Goal: Navigation & Orientation: Understand site structure

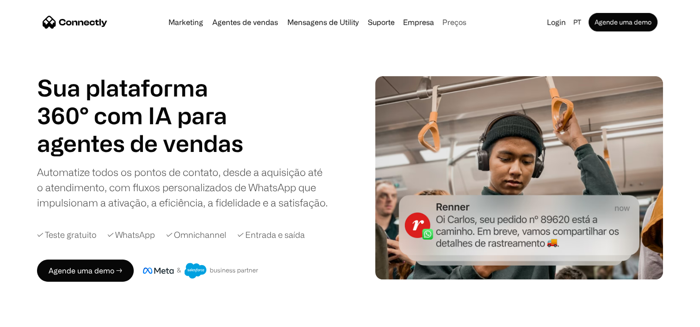
click at [451, 22] on link "Preços" at bounding box center [453, 21] width 31 height 7
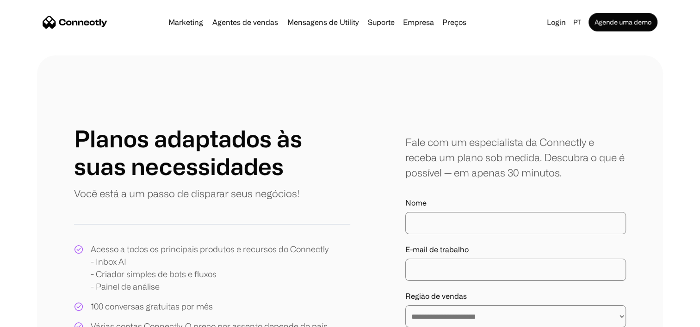
click at [86, 24] on img "home" at bounding box center [75, 22] width 65 height 13
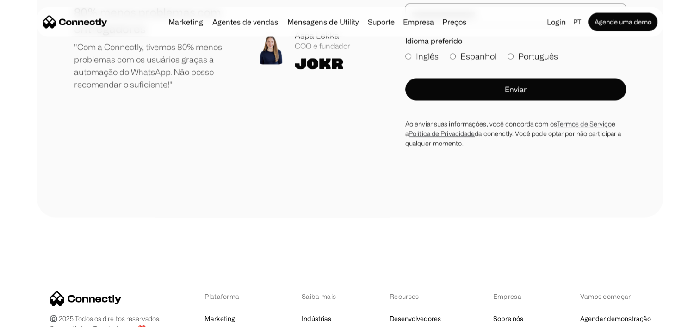
scroll to position [5225, 0]
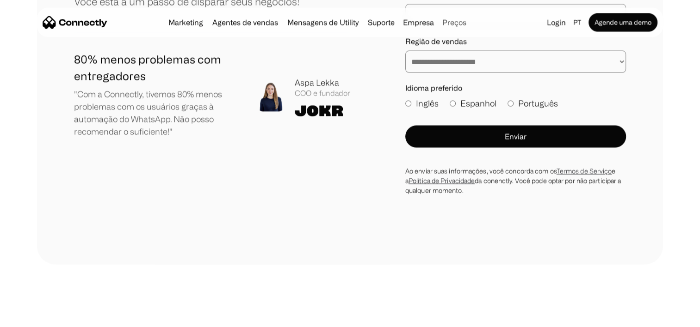
click at [458, 20] on link "Preços" at bounding box center [453, 21] width 31 height 7
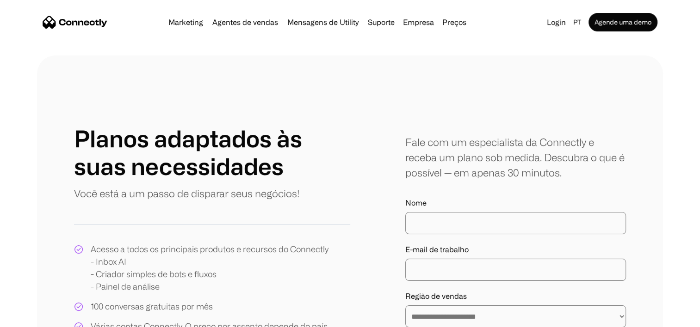
click at [264, 28] on div "Marketing Agentes de vendas Mensagens de Utility Suporte Empresa Sobre nós Carr…" at bounding box center [317, 22] width 305 height 13
click at [189, 19] on link "Marketing" at bounding box center [186, 21] width 42 height 7
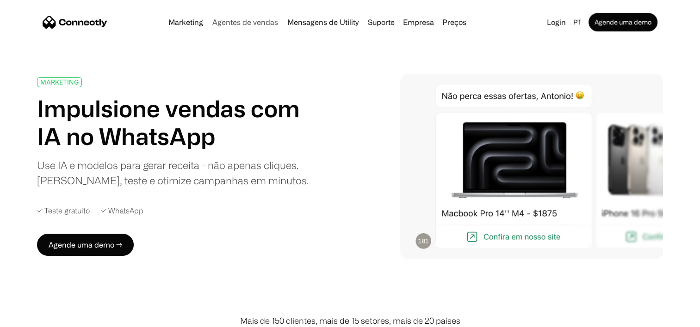
click at [248, 22] on link "Agentes de vendas" at bounding box center [245, 21] width 73 height 7
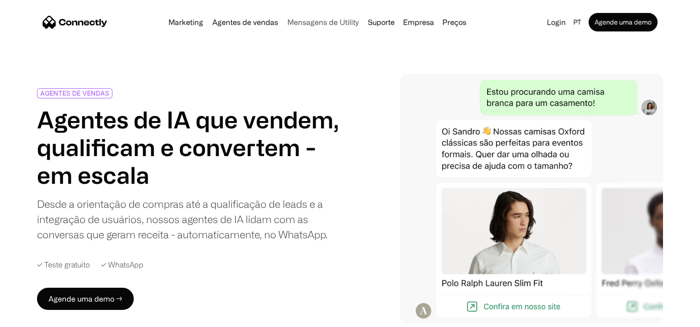
click at [310, 25] on link "Mensagens de Utility" at bounding box center [322, 21] width 79 height 7
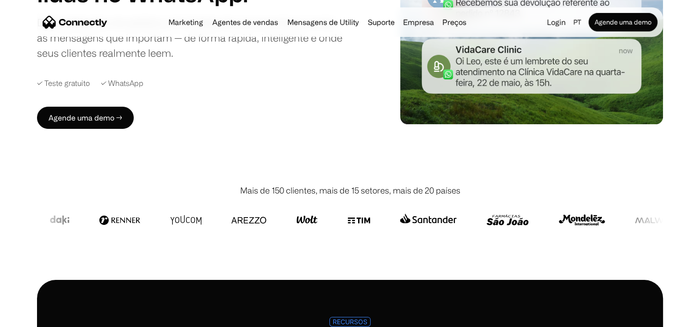
scroll to position [46, 0]
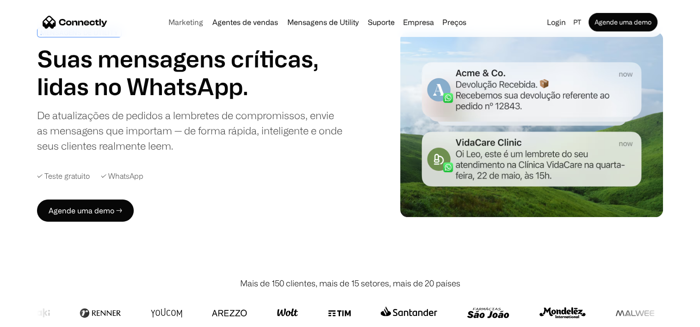
click at [184, 24] on link "Marketing" at bounding box center [186, 21] width 42 height 7
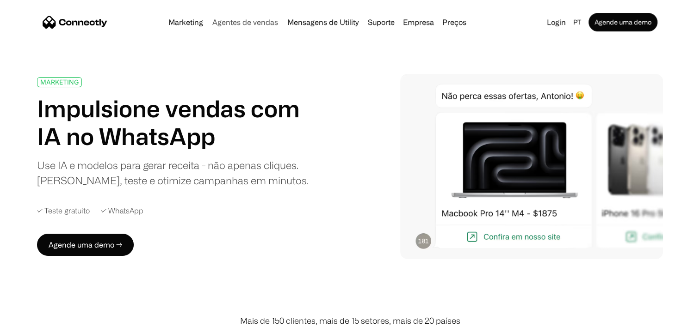
click at [240, 27] on div "Marketing Agentes de vendas Mensagens de Utility Suporte Empresa Sobre nós Carr…" at bounding box center [317, 22] width 305 height 13
click at [239, 22] on link "Agentes de vendas" at bounding box center [245, 21] width 73 height 7
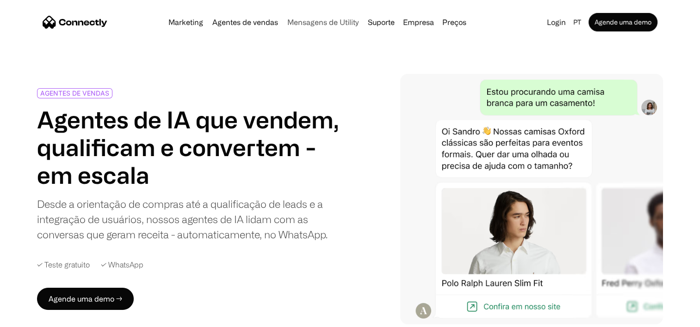
click at [331, 18] on link "Mensagens de Utility" at bounding box center [322, 21] width 79 height 7
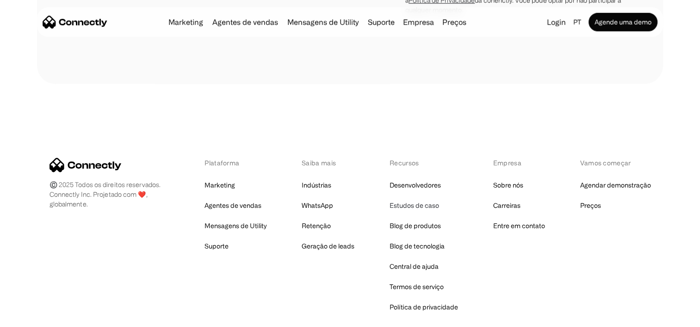
scroll to position [2723, 0]
